Goal: Book appointment/travel/reservation

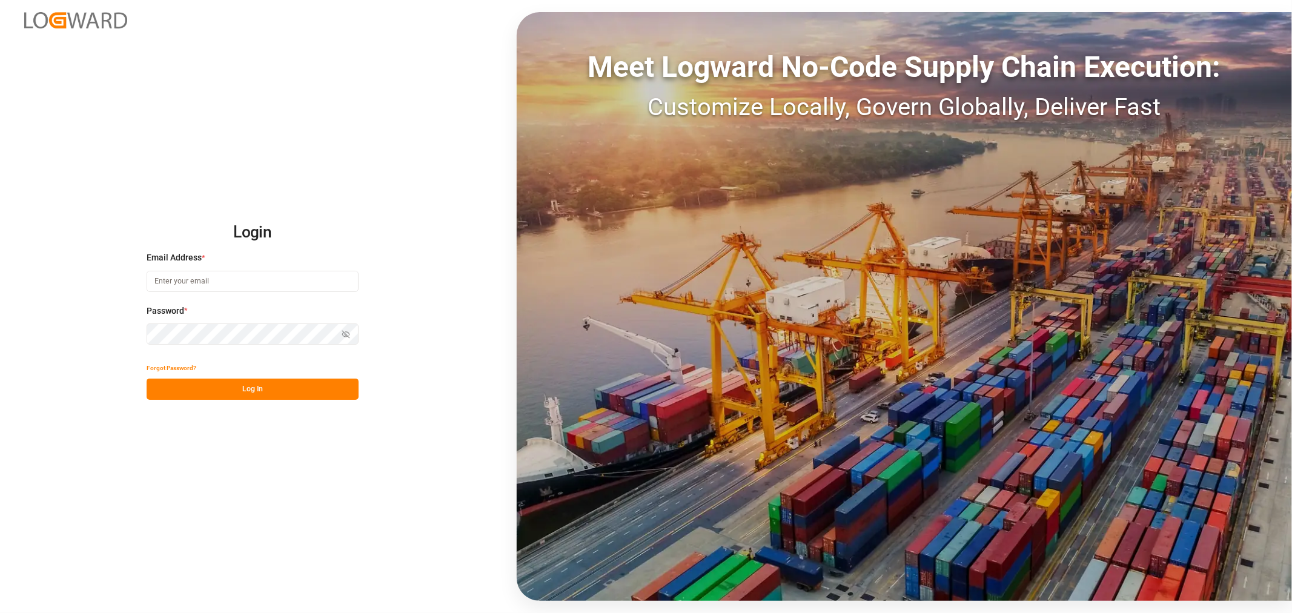
type input "[EMAIL_ADDRESS][DOMAIN_NAME]"
click at [243, 386] on button "Log In" at bounding box center [253, 389] width 212 height 21
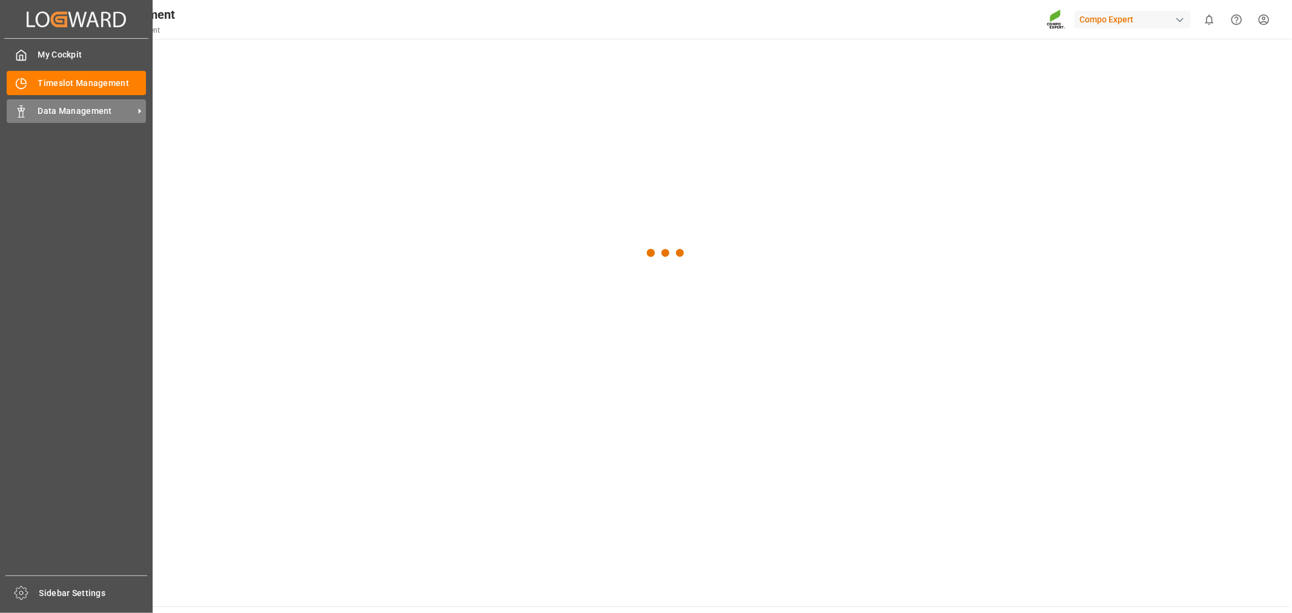
click at [25, 111] on icon at bounding box center [21, 111] width 12 height 12
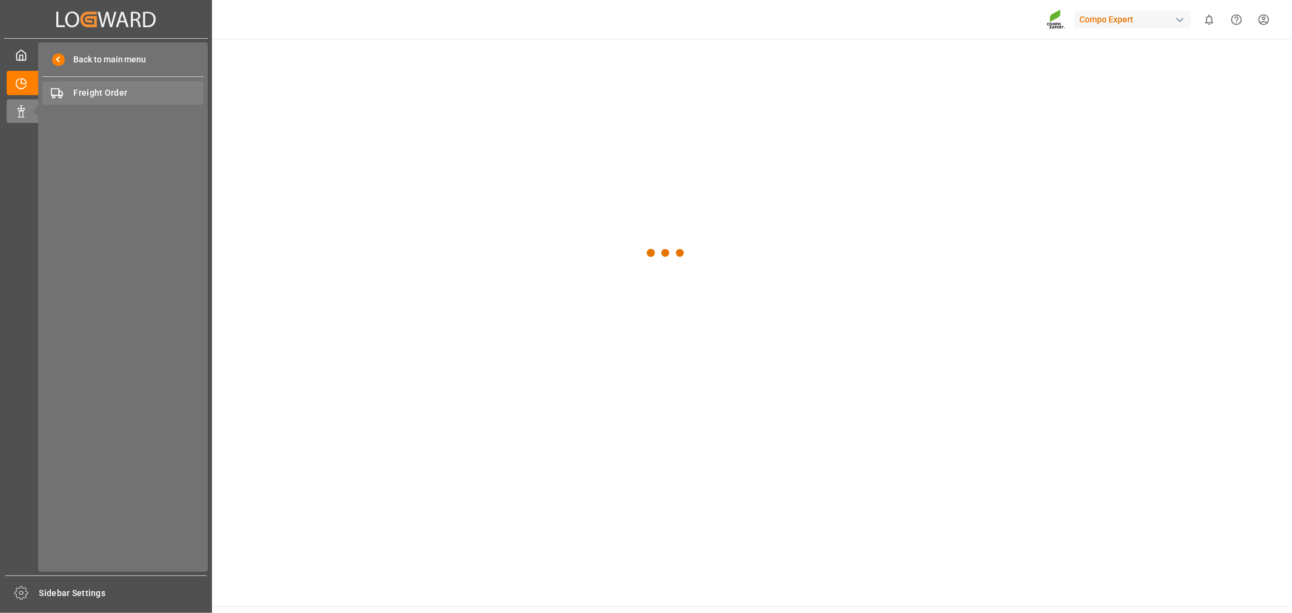
click at [85, 96] on span "Freight Order" at bounding box center [139, 93] width 130 height 13
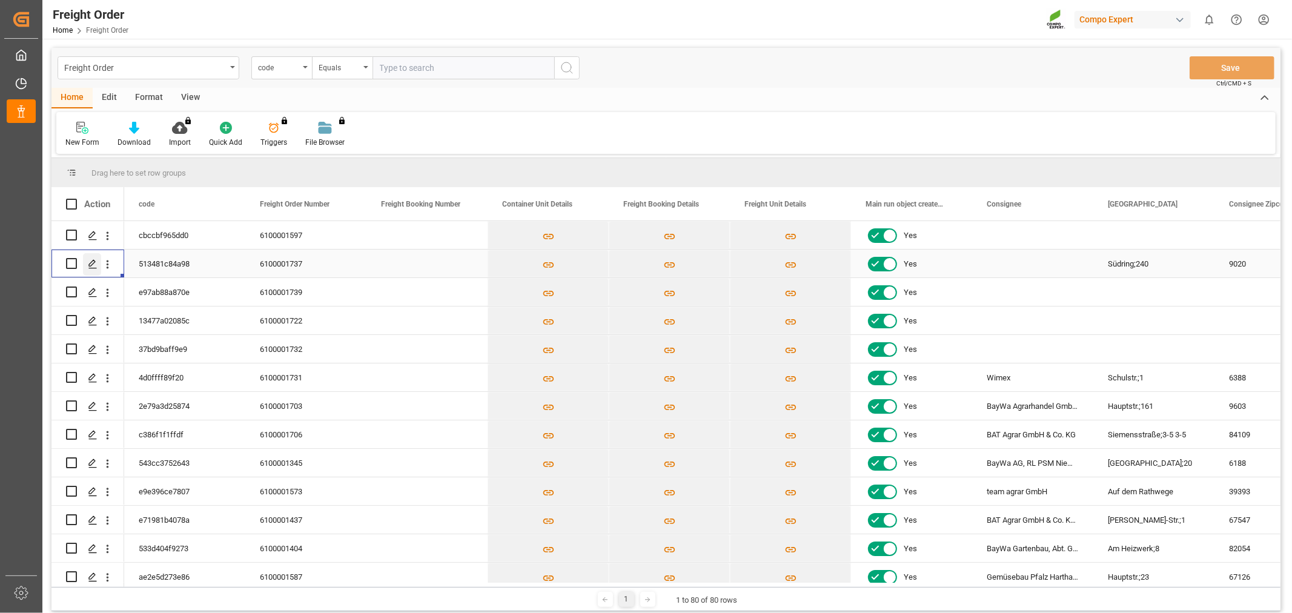
click at [91, 259] on icon "Press SPACE to select this row." at bounding box center [93, 264] width 10 height 10
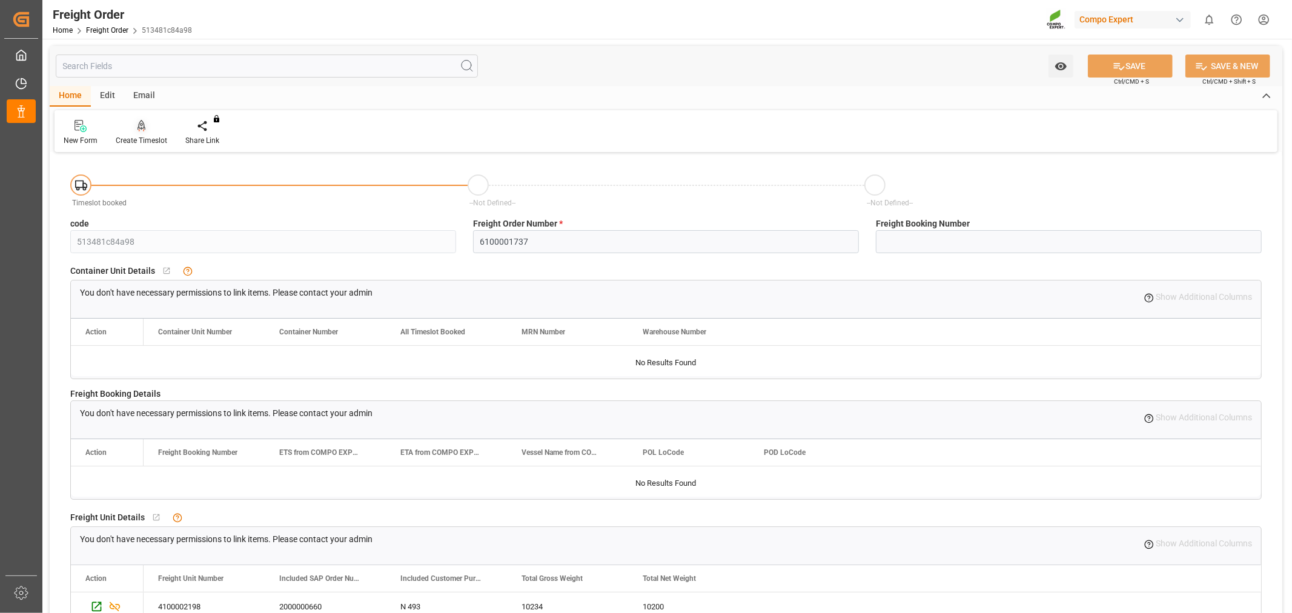
click at [139, 134] on div "Create Timeslot" at bounding box center [142, 132] width 70 height 27
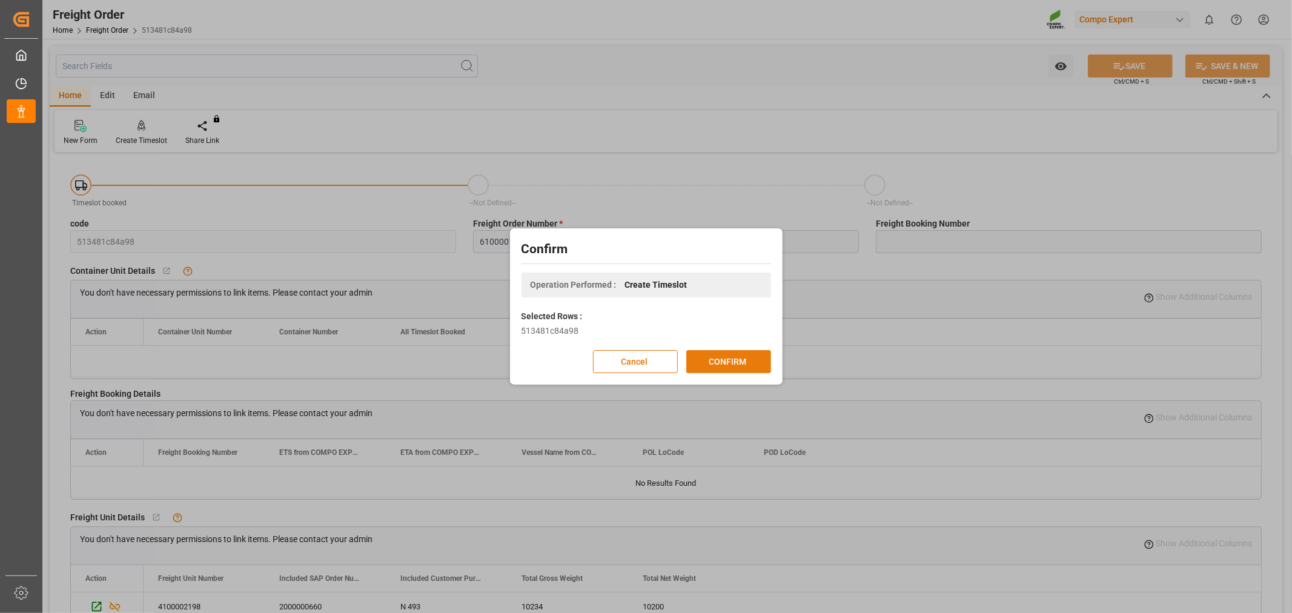
click at [717, 362] on button "CONFIRM" at bounding box center [728, 361] width 85 height 23
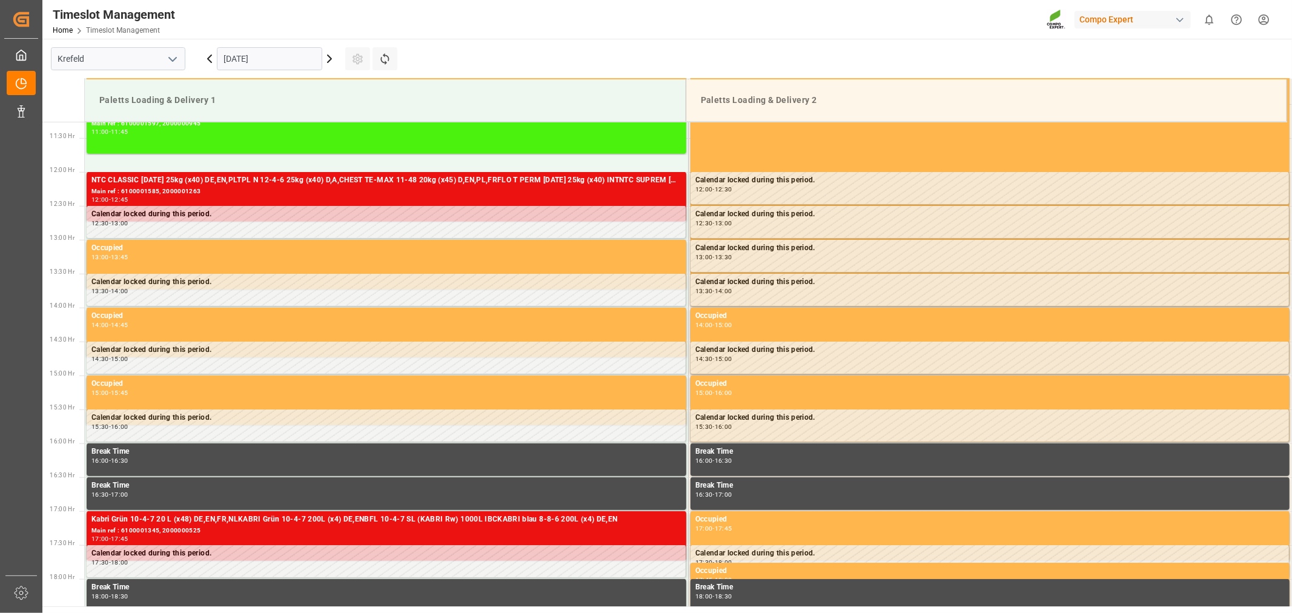
scroll to position [806, 0]
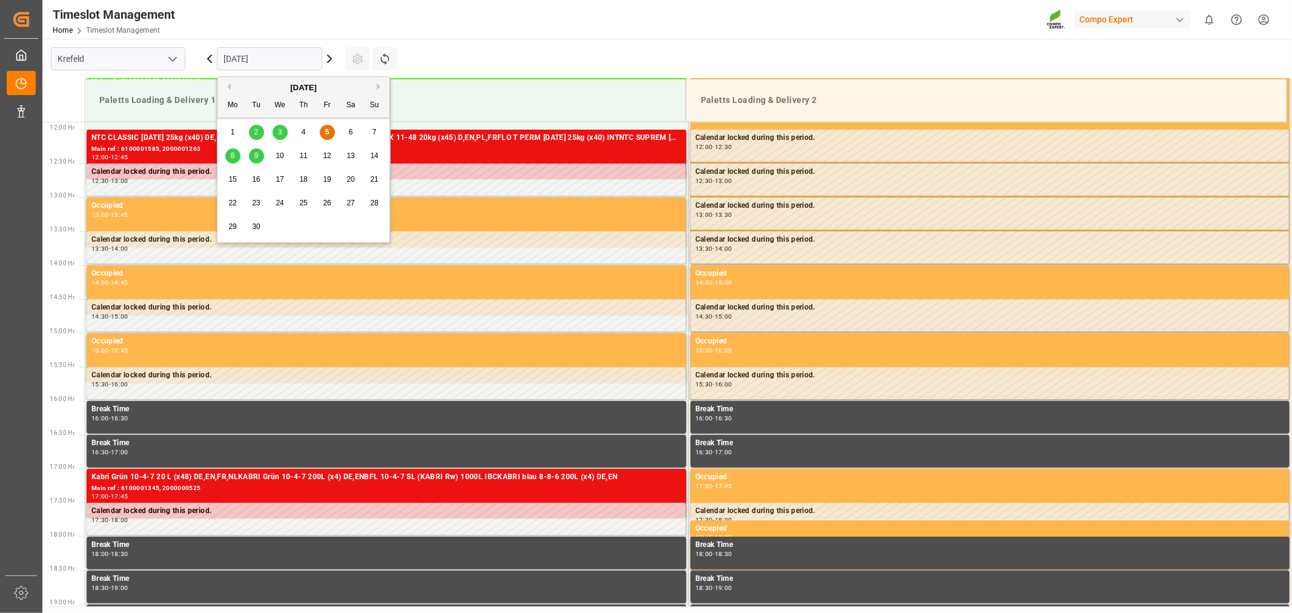
click at [305, 50] on input "[DATE]" at bounding box center [269, 58] width 105 height 23
click at [279, 155] on span "10" at bounding box center [280, 155] width 8 height 8
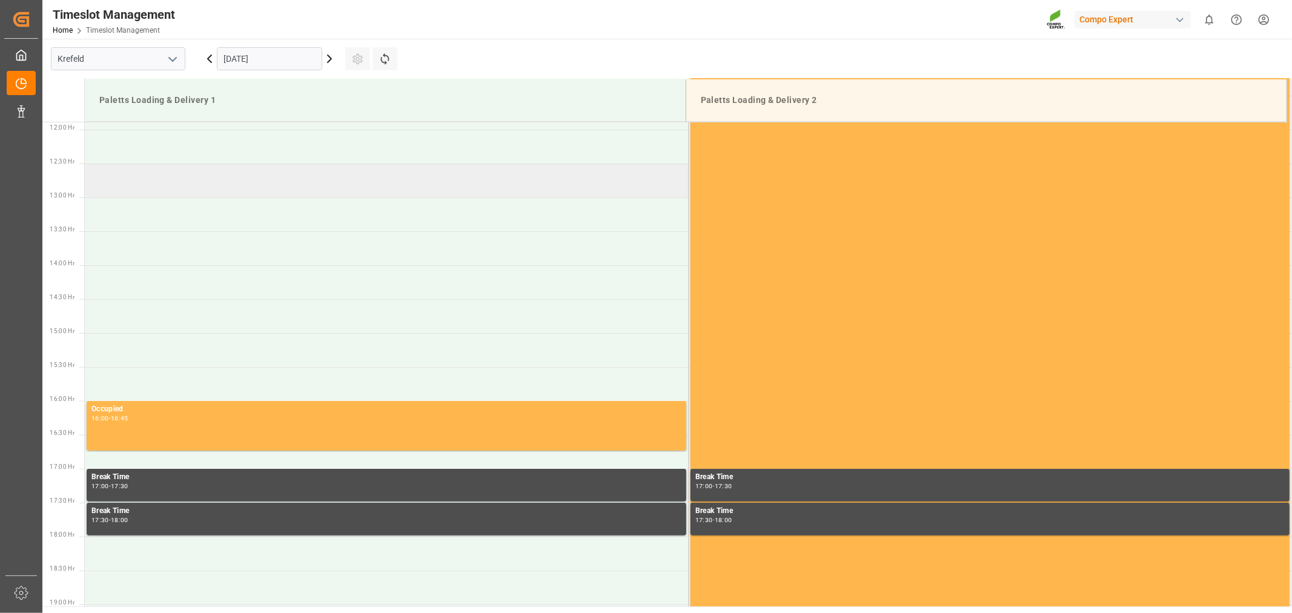
click at [179, 187] on td at bounding box center [386, 181] width 603 height 34
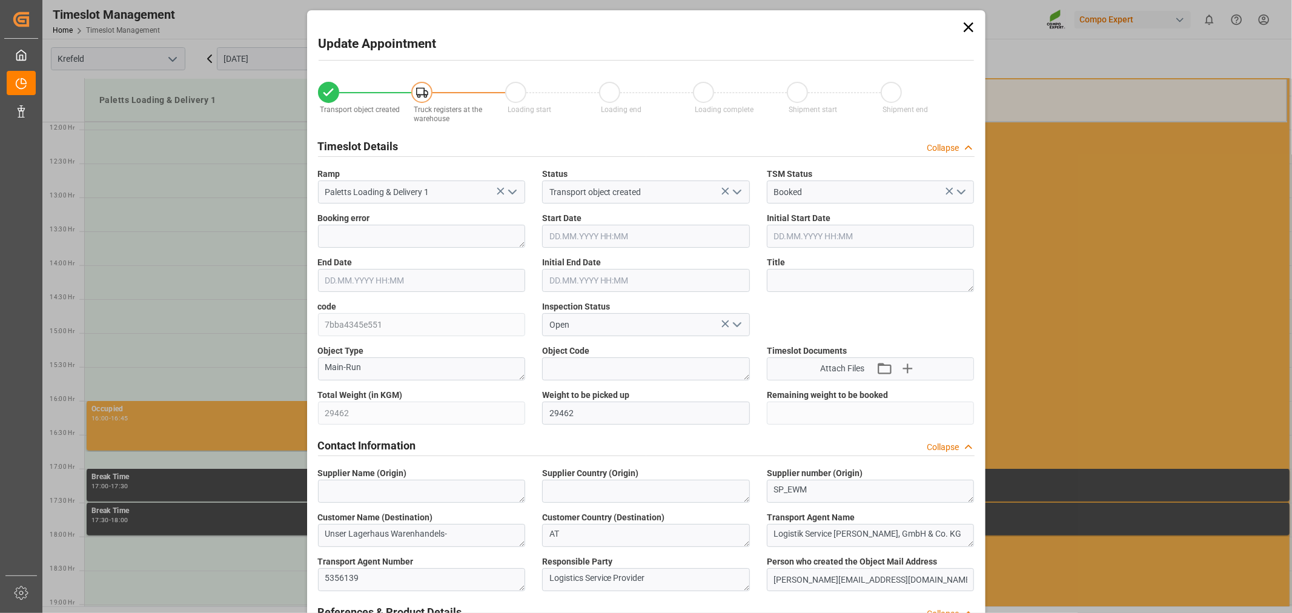
type input "[DATE] 12:30"
type input "[DATE] 13:00"
type input "[DATE] 11:58"
type input "[DATE] 10:40"
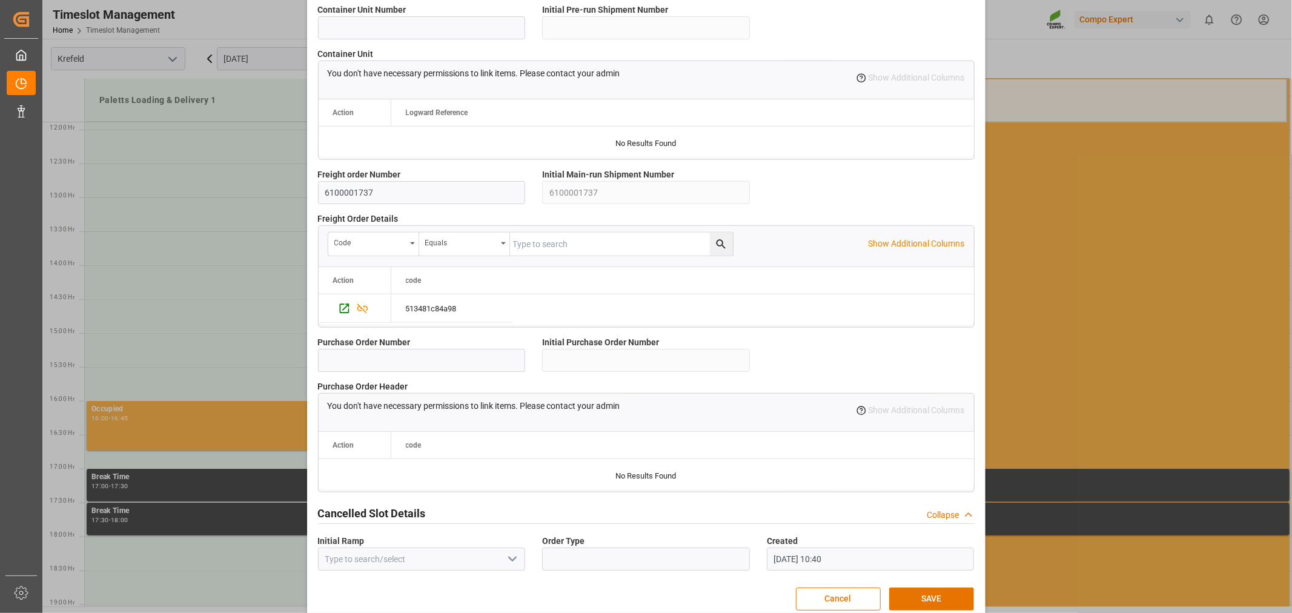
scroll to position [983, 0]
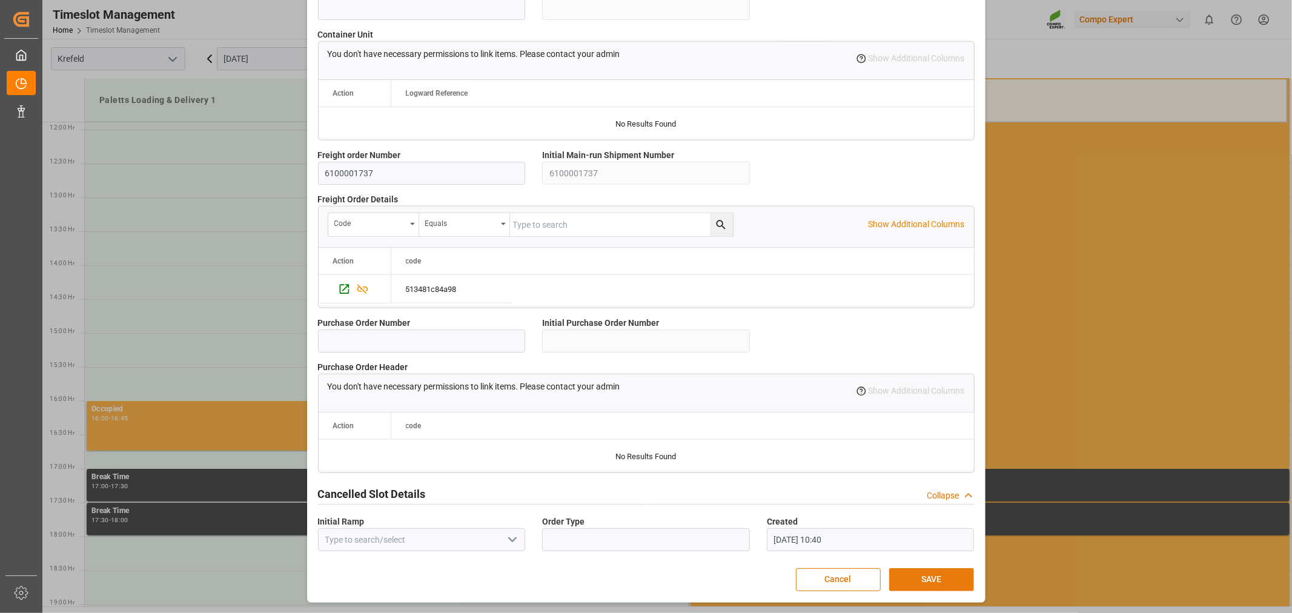
click at [937, 580] on button "SAVE" at bounding box center [931, 579] width 85 height 23
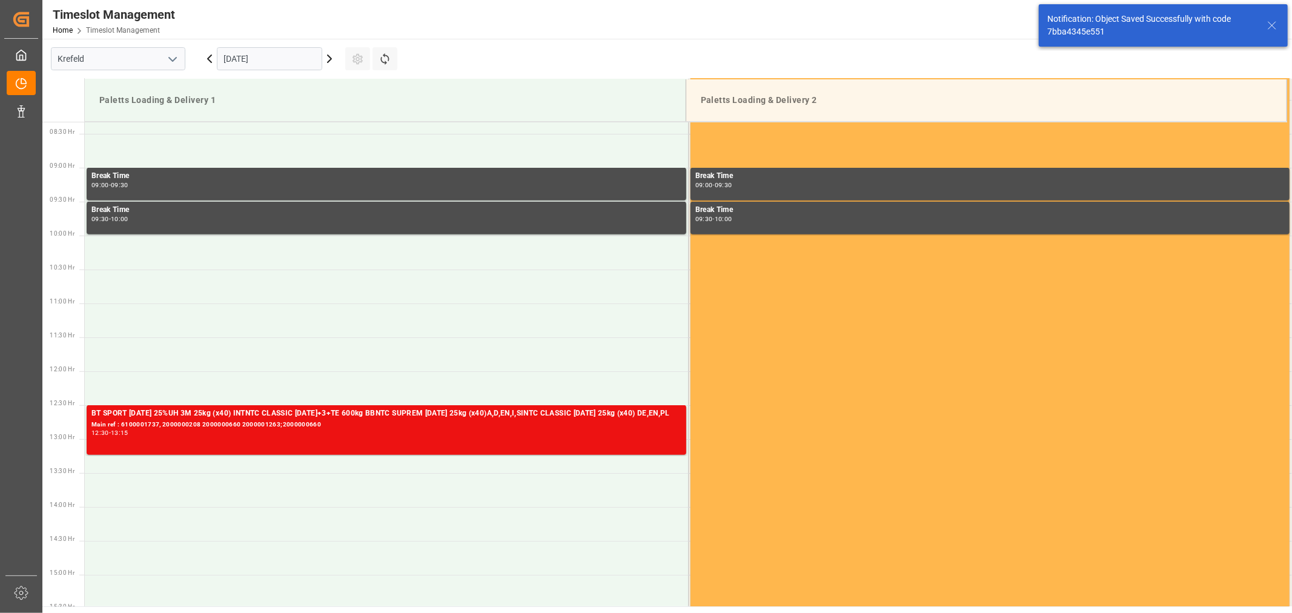
scroll to position [738, 0]
